Goal: Information Seeking & Learning: Learn about a topic

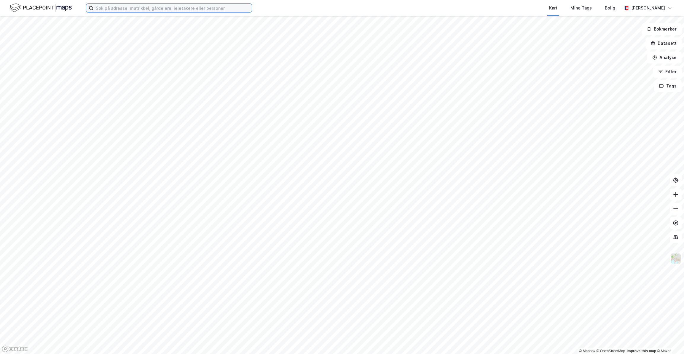
click at [234, 7] on input at bounding box center [172, 8] width 158 height 9
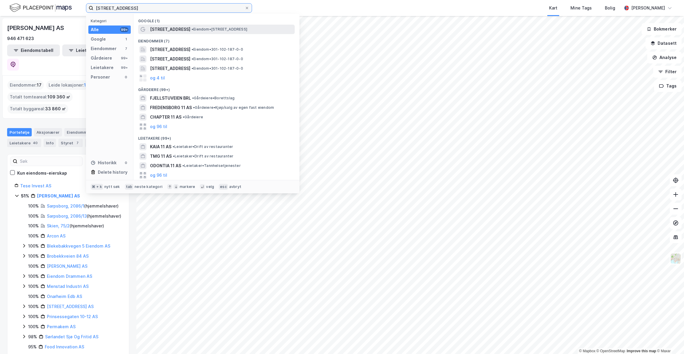
type input "[STREET_ADDRESS]"
click at [226, 30] on span "• Eiendom • [STREET_ADDRESS]" at bounding box center [219, 29] width 56 height 5
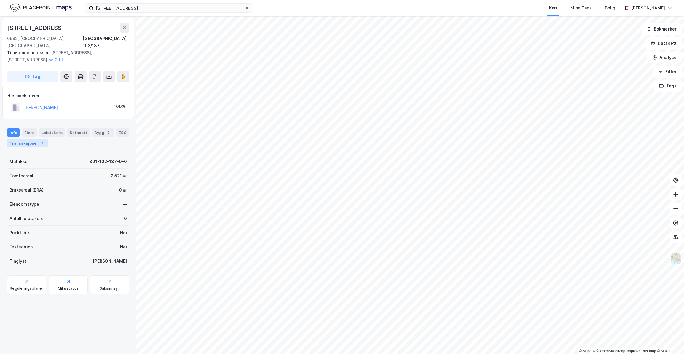
click at [37, 139] on div "Transaksjoner 1" at bounding box center [27, 143] width 41 height 8
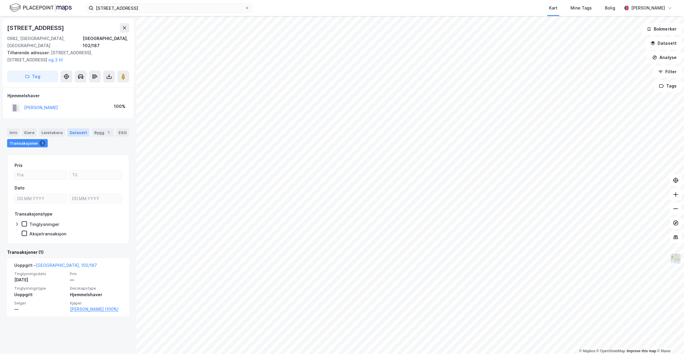
click at [73, 128] on div "Datasett" at bounding box center [78, 132] width 22 height 8
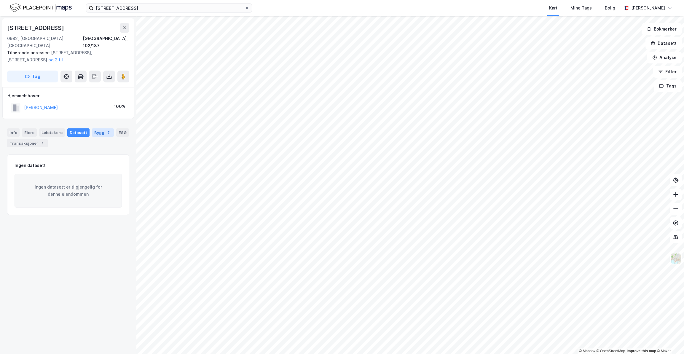
click at [95, 128] on div "Bygg 7" at bounding box center [103, 132] width 22 height 8
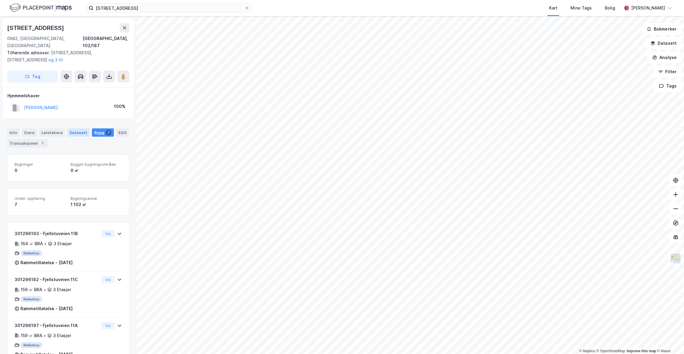
click at [75, 128] on div "Datasett" at bounding box center [78, 132] width 22 height 8
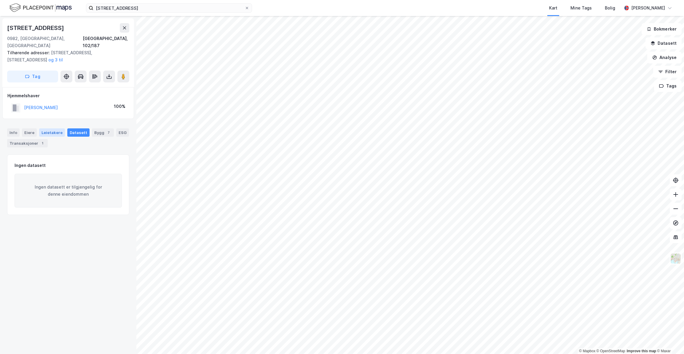
click at [55, 128] on div "Leietakere" at bounding box center [52, 132] width 26 height 8
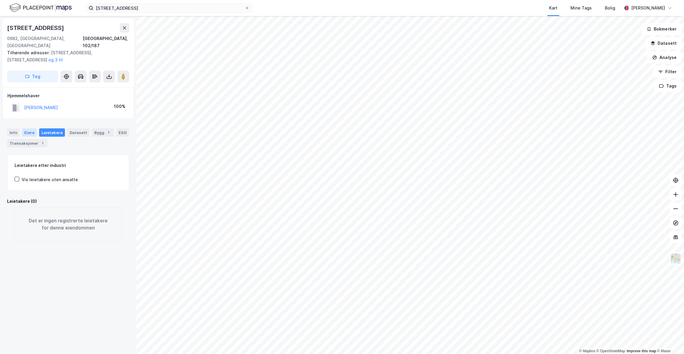
click at [25, 128] on div "Eiere" at bounding box center [29, 132] width 15 height 8
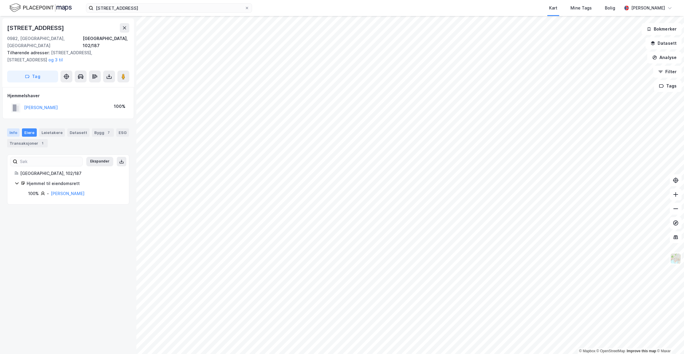
click at [12, 128] on div "Info" at bounding box center [13, 132] width 12 height 8
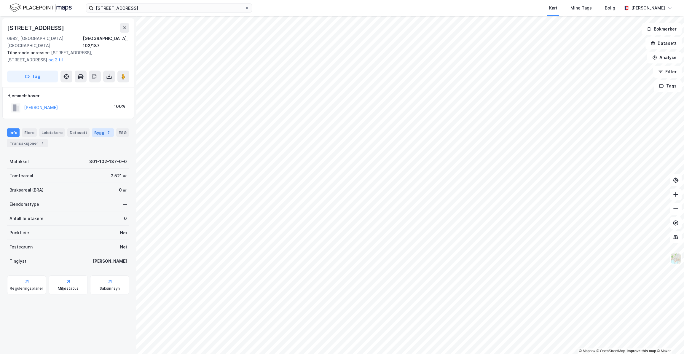
click at [96, 128] on div "Bygg 7" at bounding box center [103, 132] width 22 height 8
